Goal: Task Accomplishment & Management: Use online tool/utility

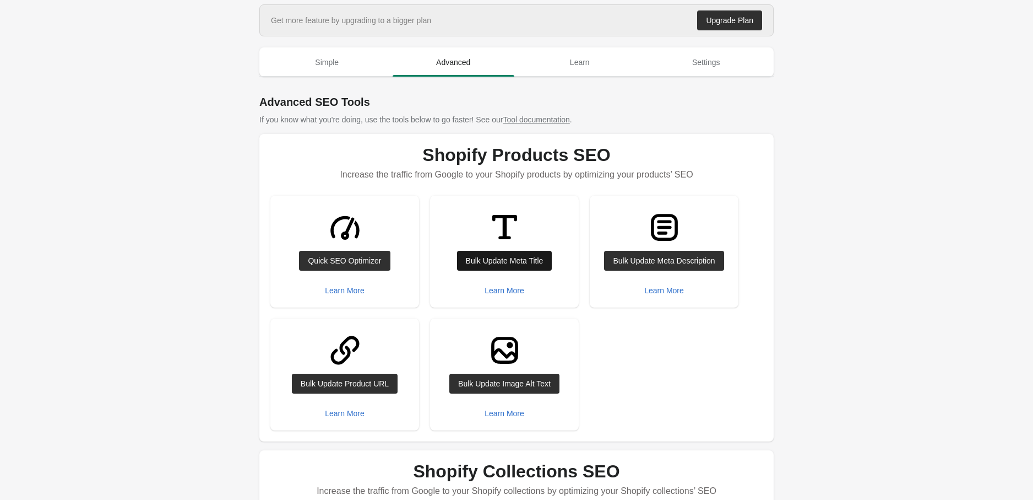
click at [474, 266] on link "Bulk Update Meta Title" at bounding box center [504, 261] width 95 height 20
click at [493, 258] on div "Bulk Update Meta Title" at bounding box center [505, 260] width 78 height 9
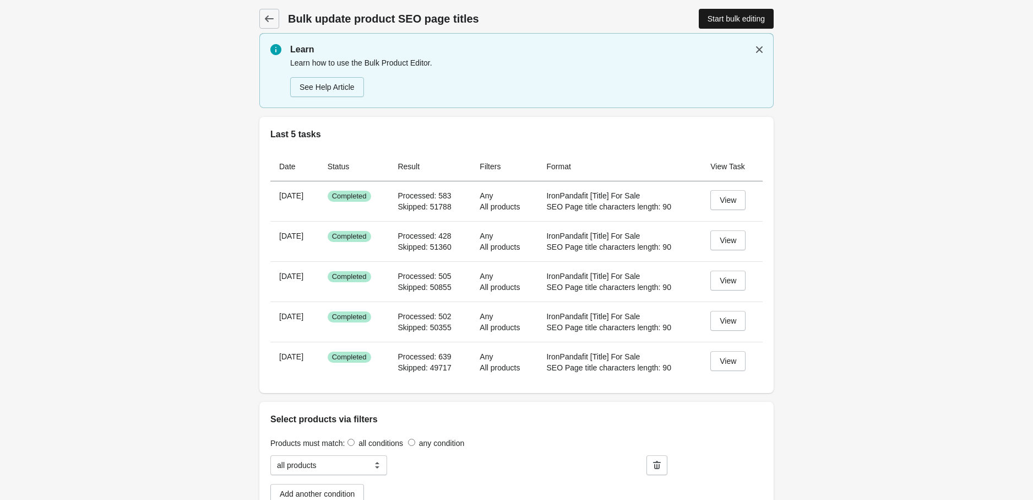
click at [708, 17] on div "Start bulk editing" at bounding box center [736, 18] width 57 height 9
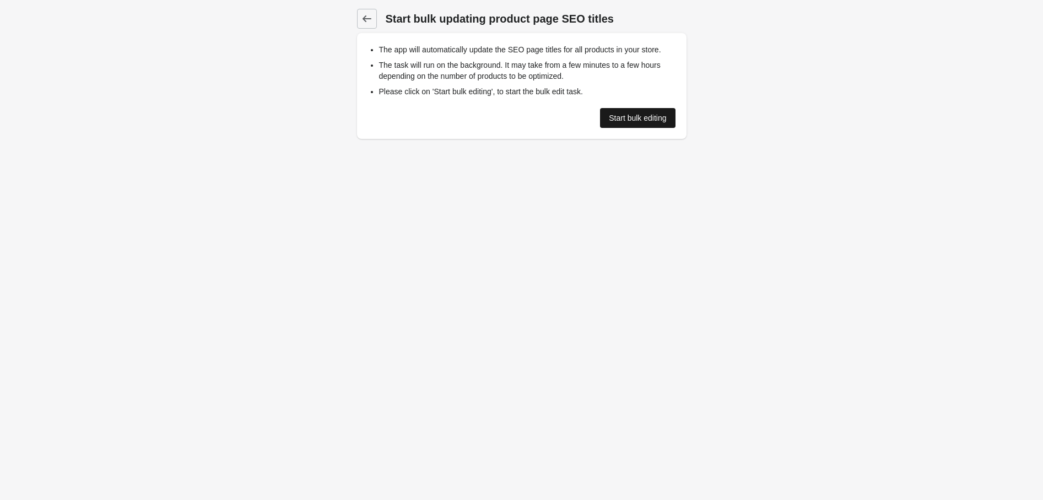
click at [634, 113] on div "Start bulk editing" at bounding box center [637, 117] width 57 height 9
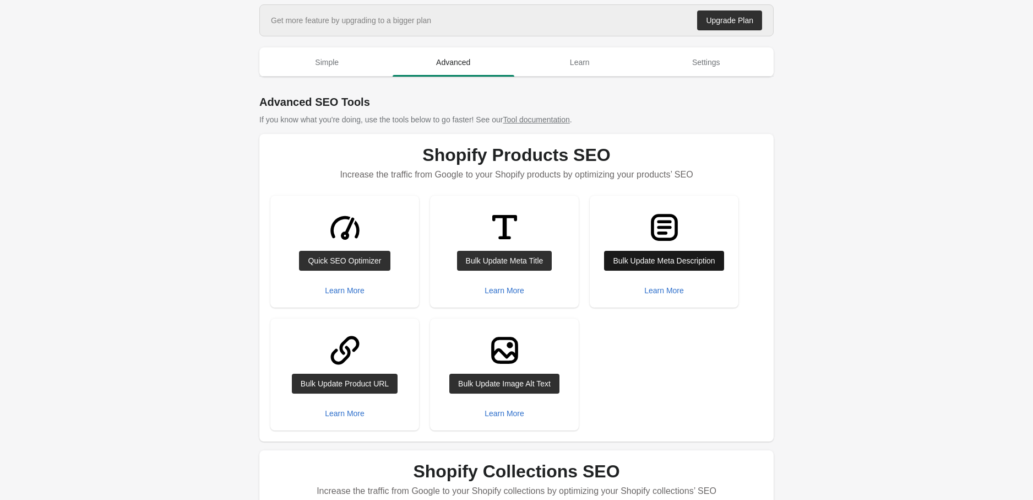
click at [626, 259] on div "Bulk Update Meta Description" at bounding box center [664, 260] width 102 height 9
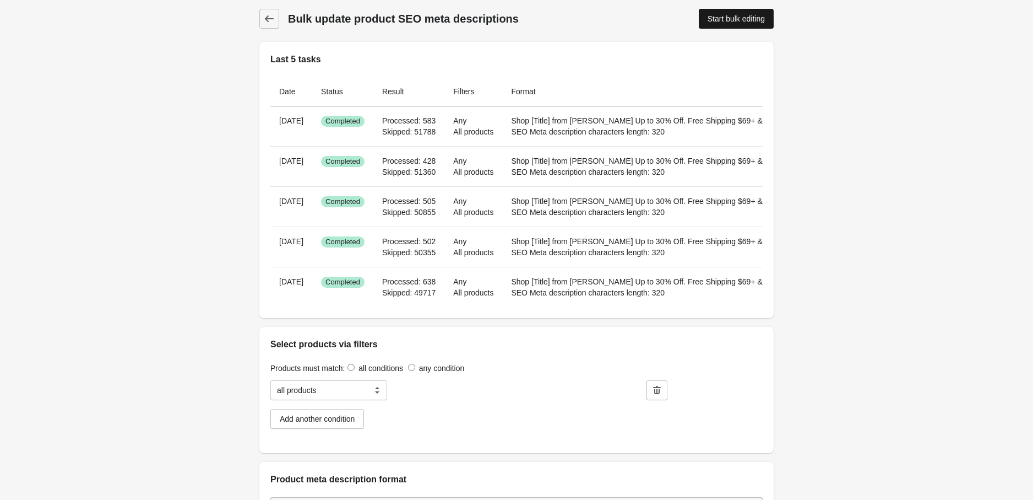
click at [749, 18] on div "Start bulk editing" at bounding box center [736, 18] width 57 height 9
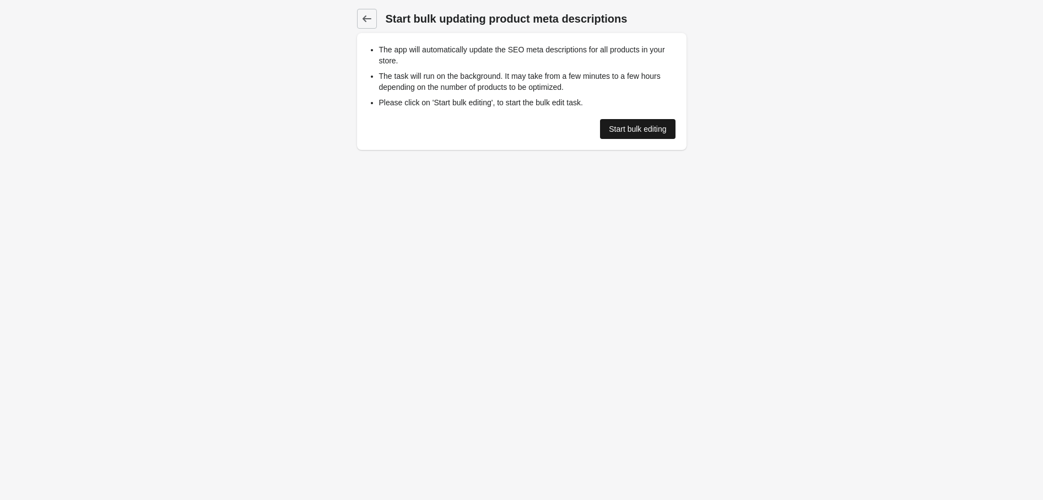
click at [628, 128] on div "Start bulk editing" at bounding box center [637, 128] width 57 height 9
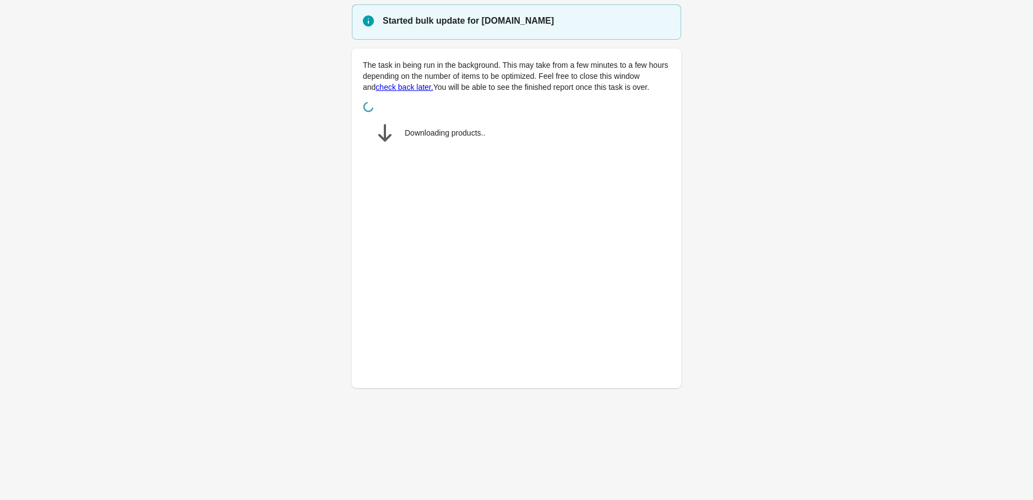
drag, startPoint x: 805, startPoint y: 195, endPoint x: 781, endPoint y: 8, distance: 188.9
click at [805, 195] on main "Started bulk update for nilelinendress.myshopify.com The task in being run in t…" at bounding box center [516, 202] width 1033 height 397
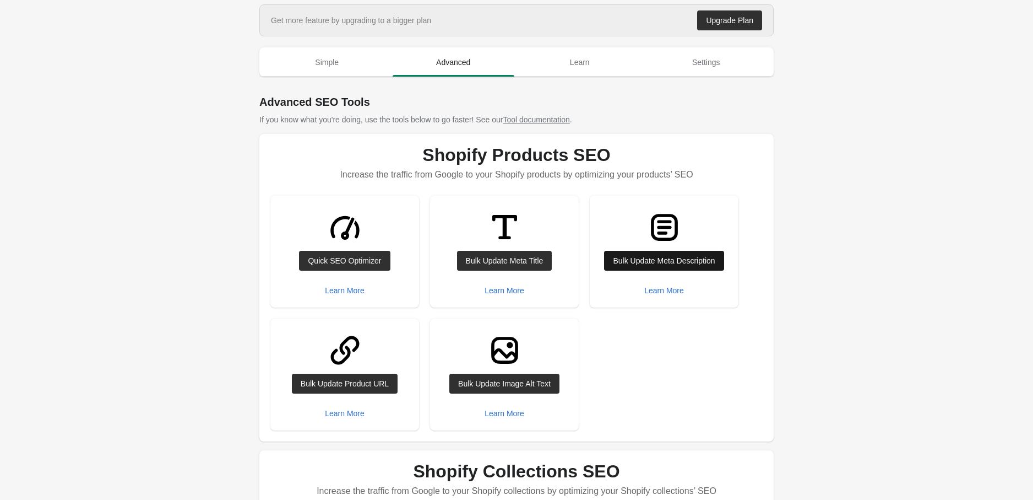
click at [647, 265] on link "Bulk Update Meta Description" at bounding box center [664, 261] width 120 height 20
click at [498, 257] on div "Bulk Update Meta Title" at bounding box center [505, 260] width 78 height 9
